Goal: Transaction & Acquisition: Purchase product/service

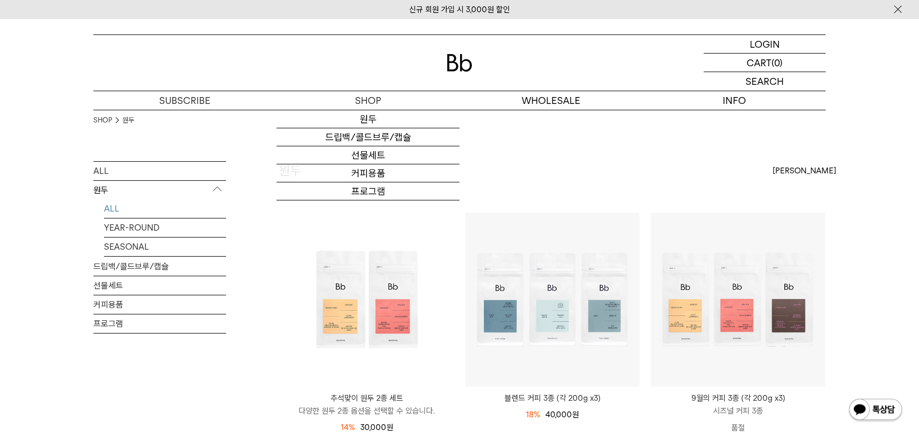
click at [459, 59] on img at bounding box center [459, 63] width 25 height 18
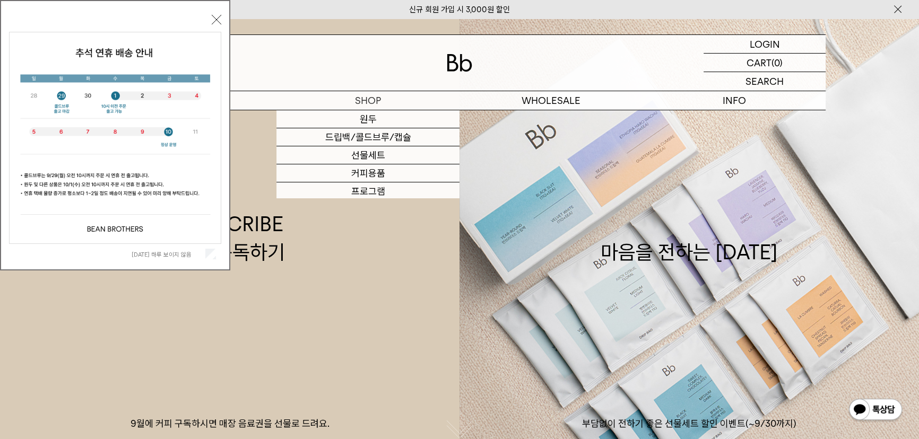
click at [220, 24] on button "닫기" at bounding box center [217, 20] width 10 height 10
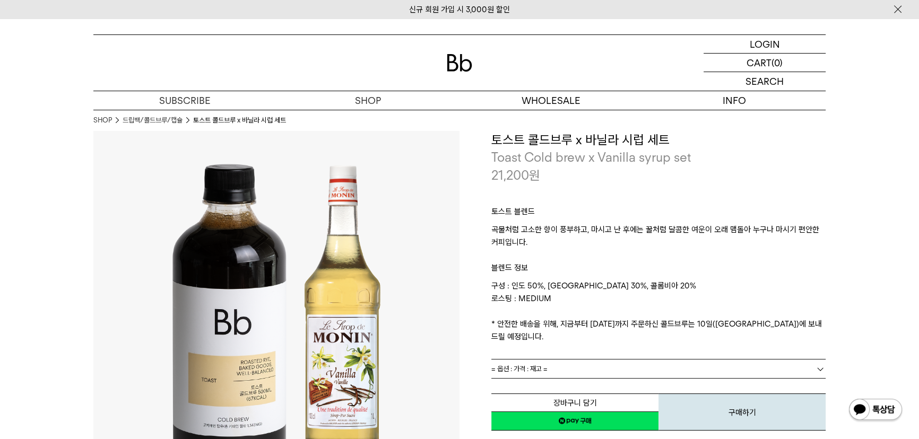
scroll to position [48, 0]
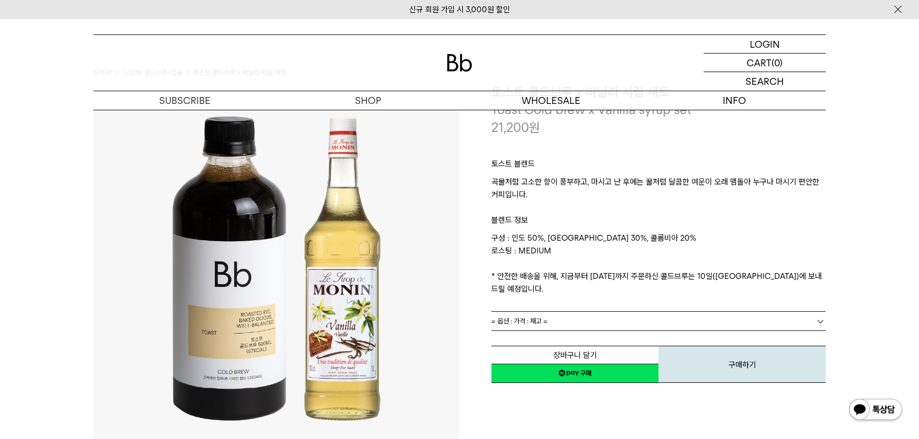
click at [605, 312] on link "= 옵션 : 가격 : 재고 =" at bounding box center [658, 321] width 334 height 19
